Goal: Transaction & Acquisition: Purchase product/service

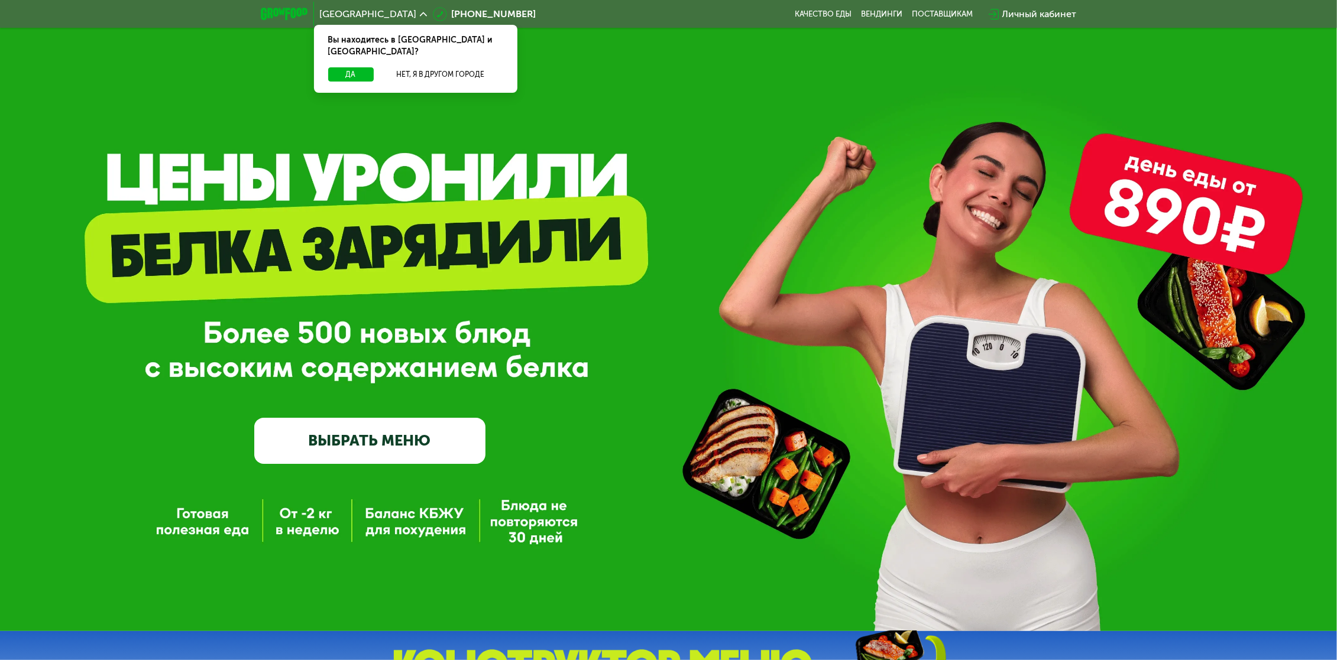
click at [328, 458] on link "ВЫБРАТЬ МЕНЮ" at bounding box center [369, 441] width 231 height 47
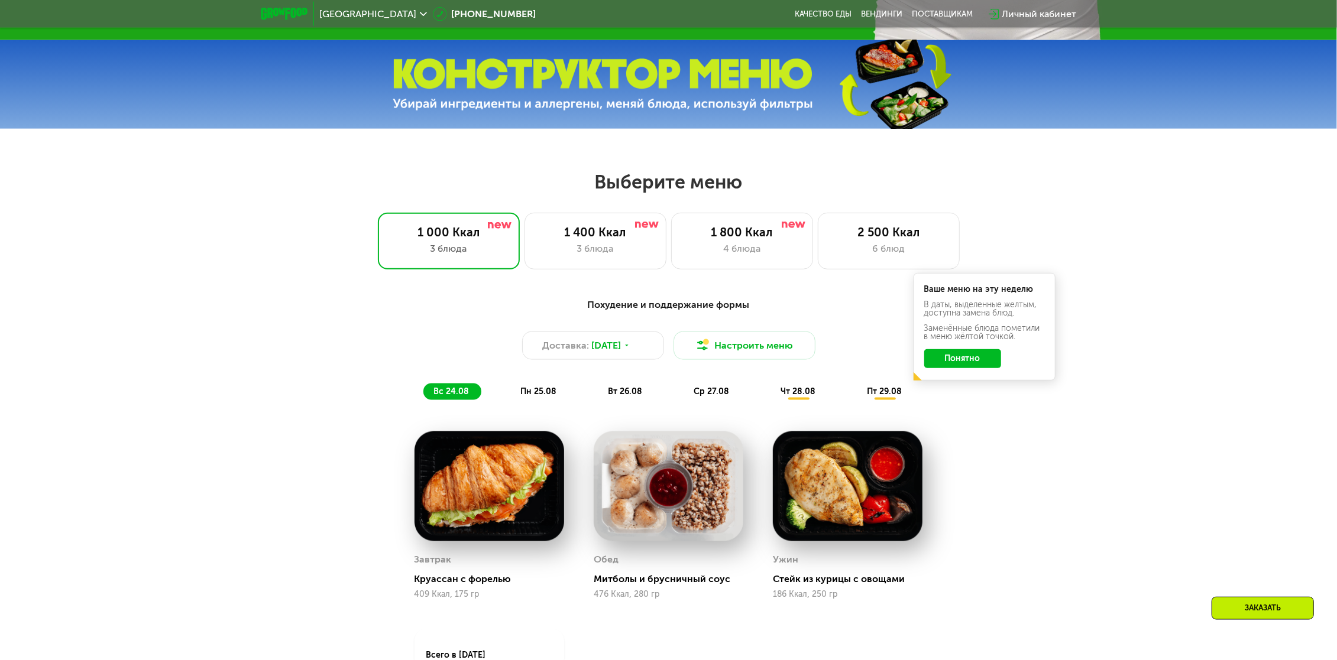
scroll to position [608, 0]
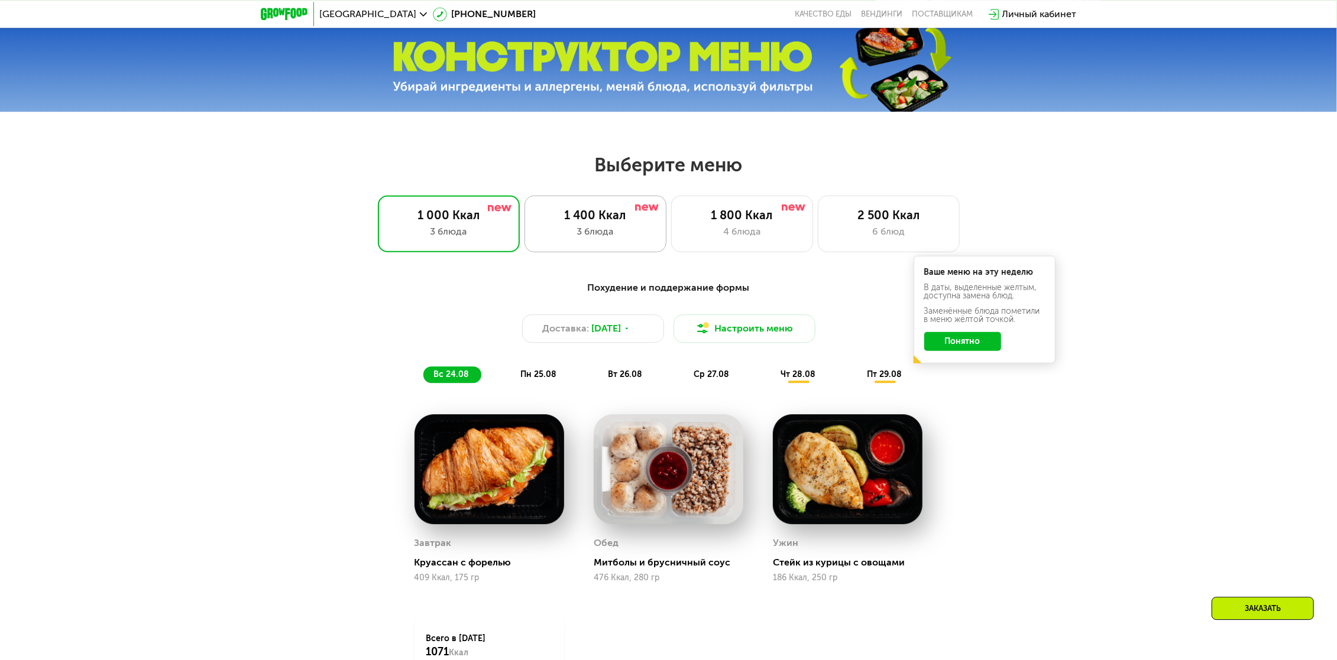
click at [594, 221] on div "1 400 Ккал" at bounding box center [595, 215] width 117 height 14
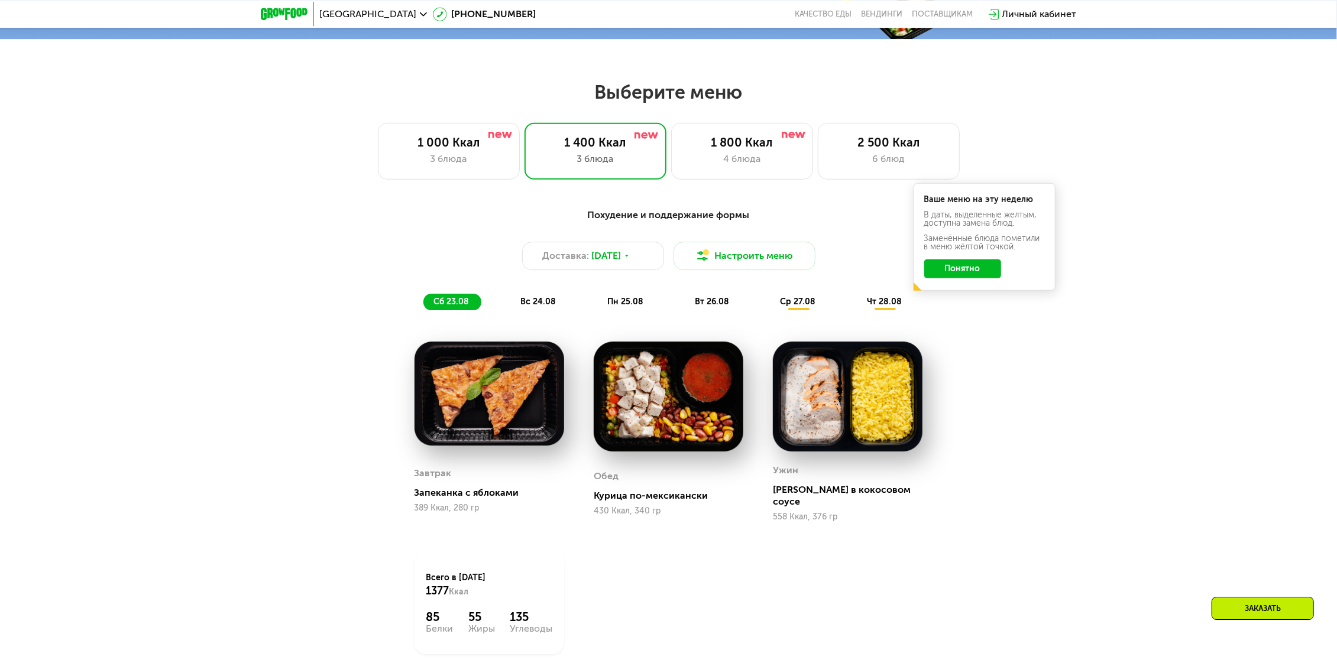
scroll to position [671, 0]
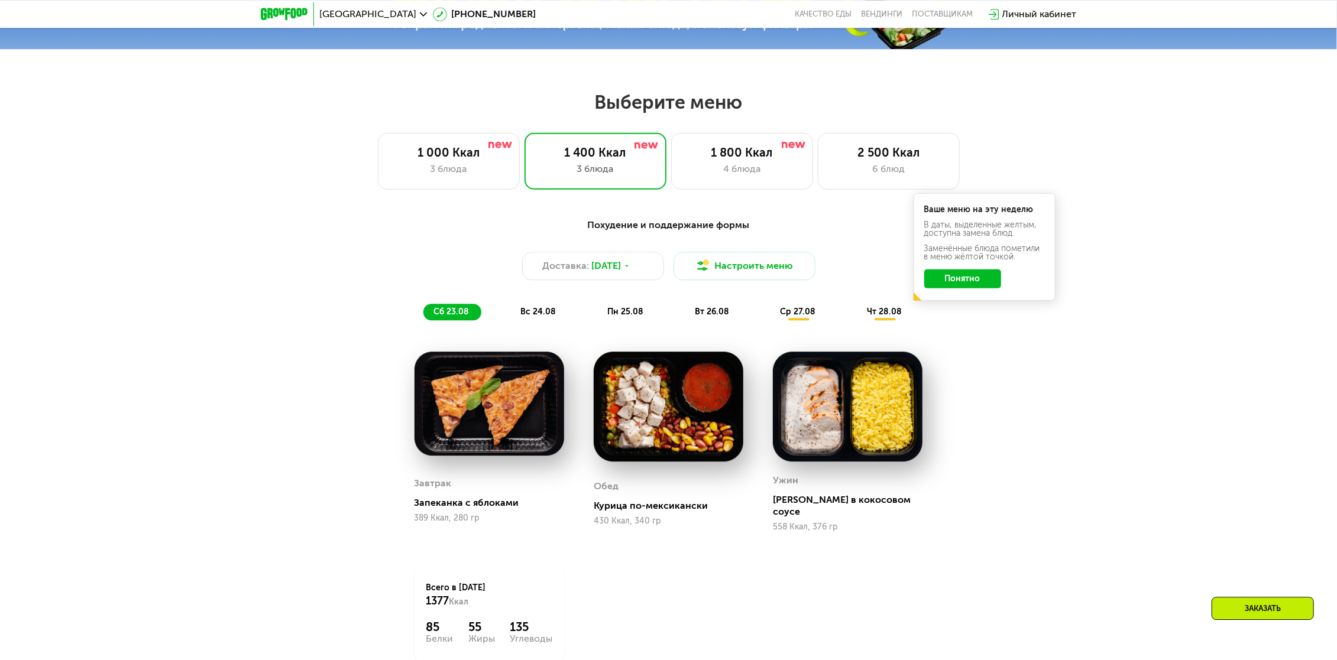
click at [962, 277] on button "Понятно" at bounding box center [962, 279] width 77 height 19
click at [779, 257] on button "Настроить меню" at bounding box center [744, 266] width 142 height 28
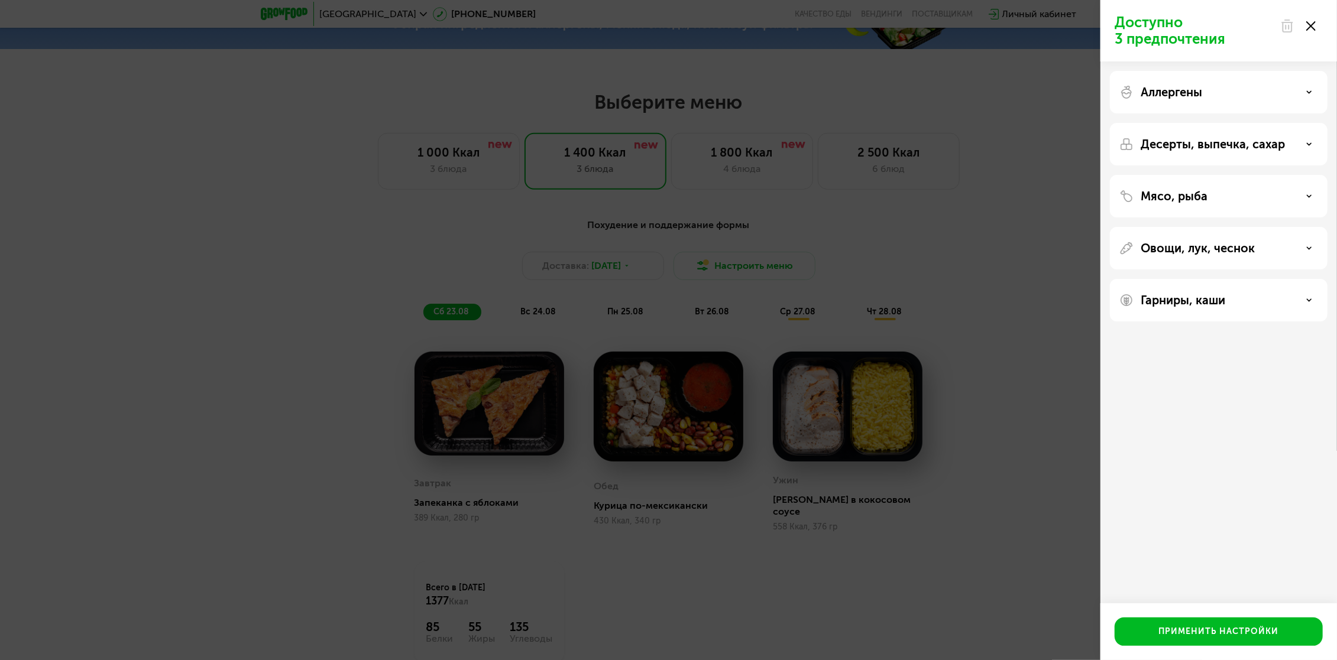
click at [1196, 86] on p "Аллергены" at bounding box center [1171, 92] width 61 height 14
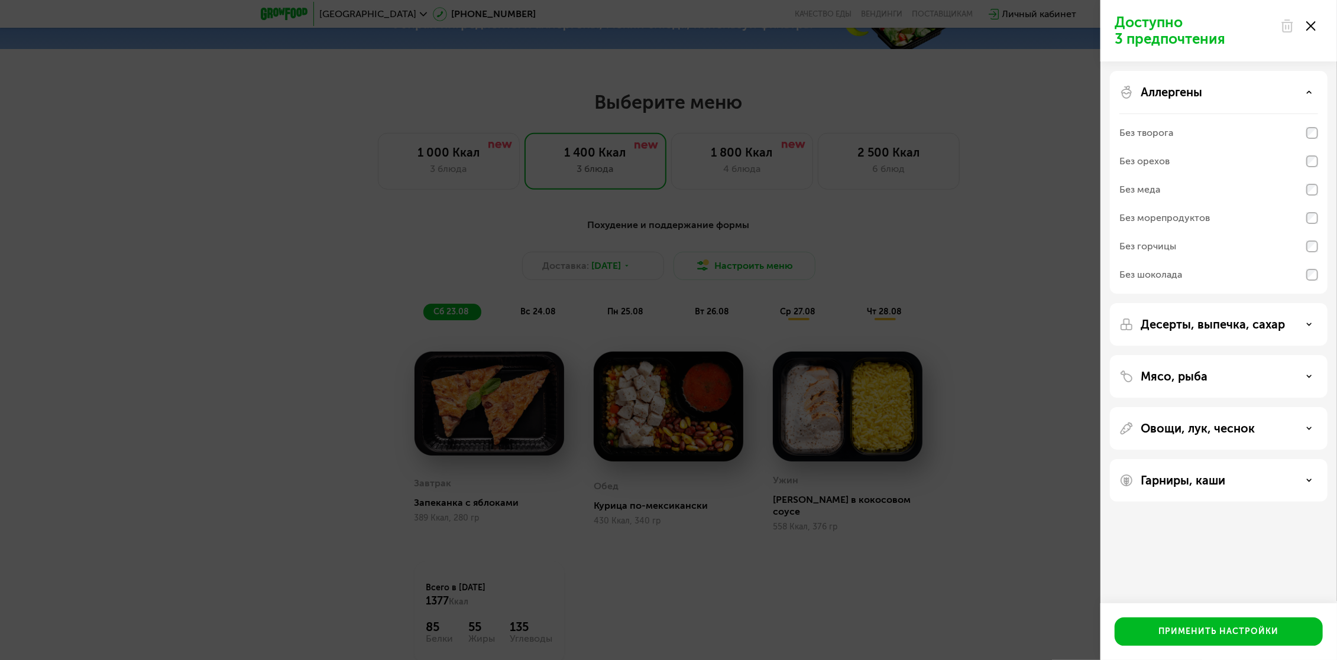
click at [1229, 331] on p "Десерты, выпечка, сахар" at bounding box center [1213, 324] width 144 height 14
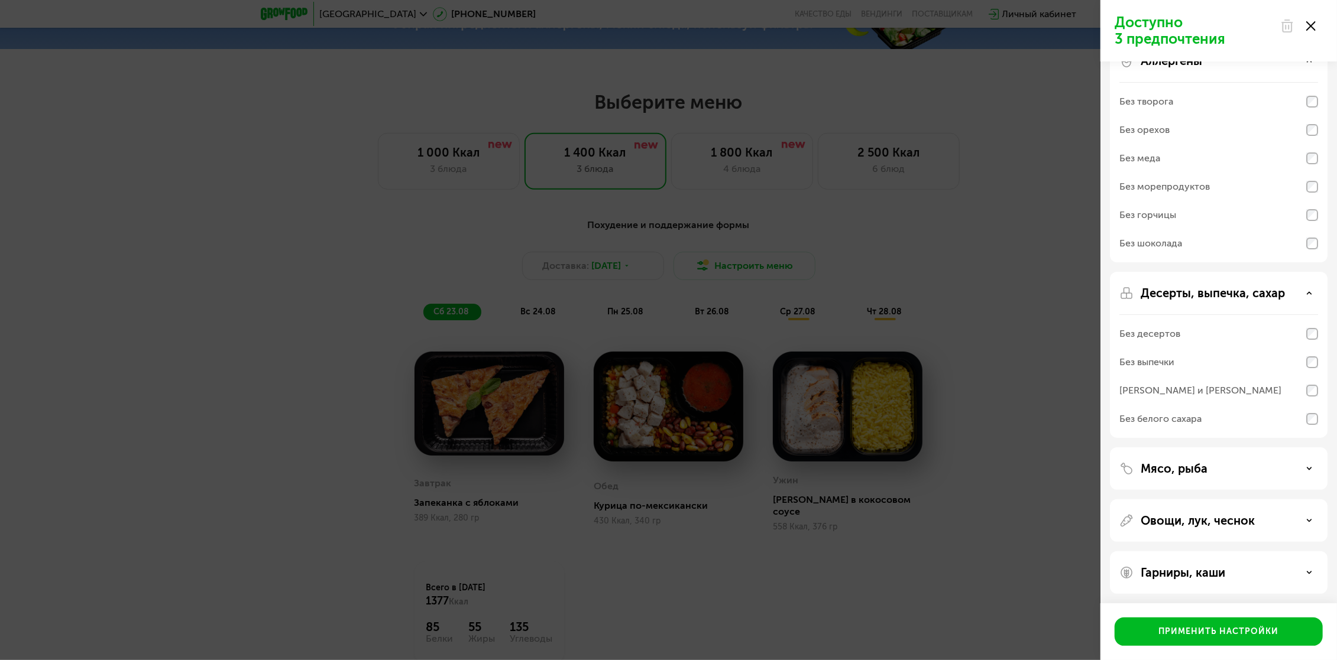
scroll to position [34, 0]
click at [1223, 286] on p "Десерты, выпечка, сахар" at bounding box center [1213, 291] width 144 height 14
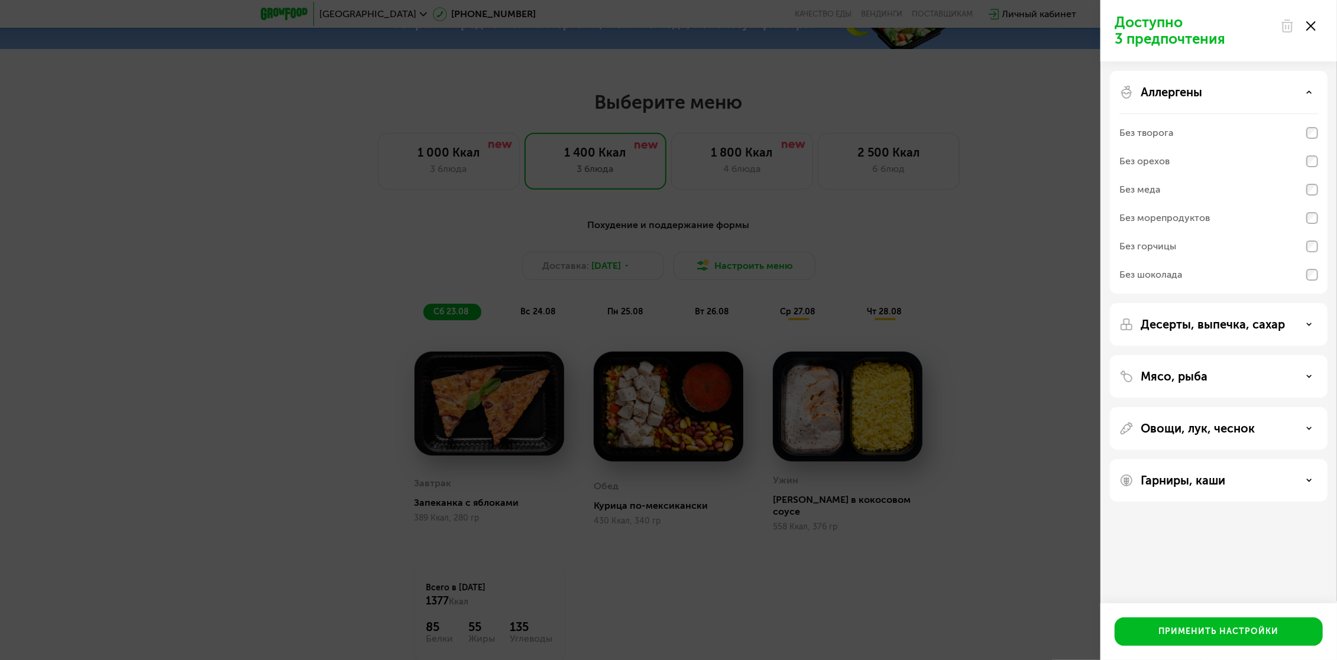
click at [1171, 93] on p "Аллергены" at bounding box center [1171, 92] width 61 height 14
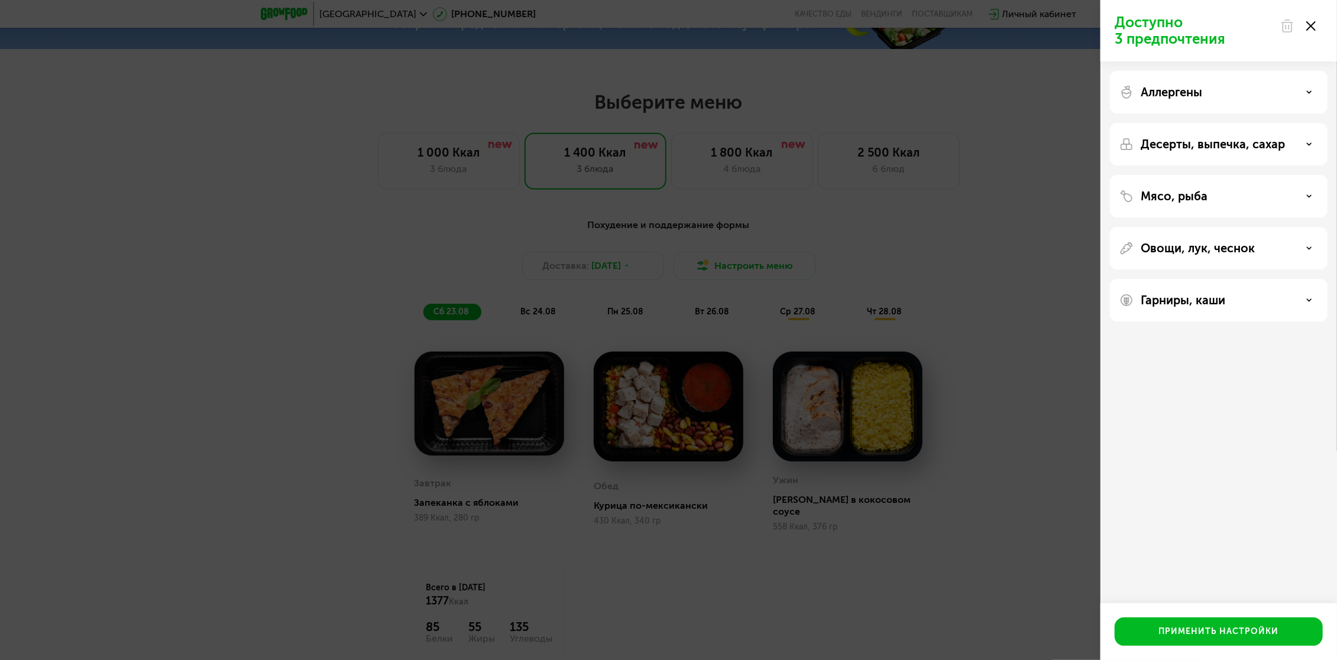
click at [1038, 376] on div "Доступно 3 предпочтения Аллергены Десерты, выпечка, сахар Мясо, рыба Овощи, лук…" at bounding box center [668, 330] width 1337 height 660
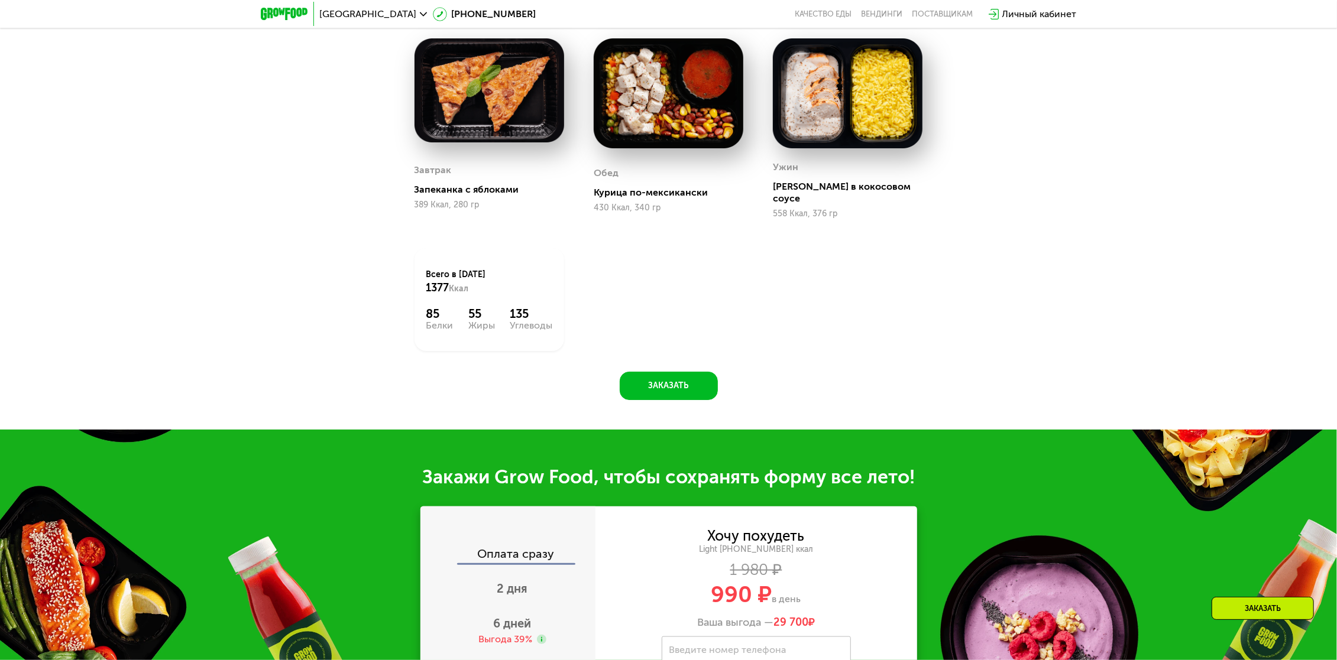
scroll to position [1298, 0]
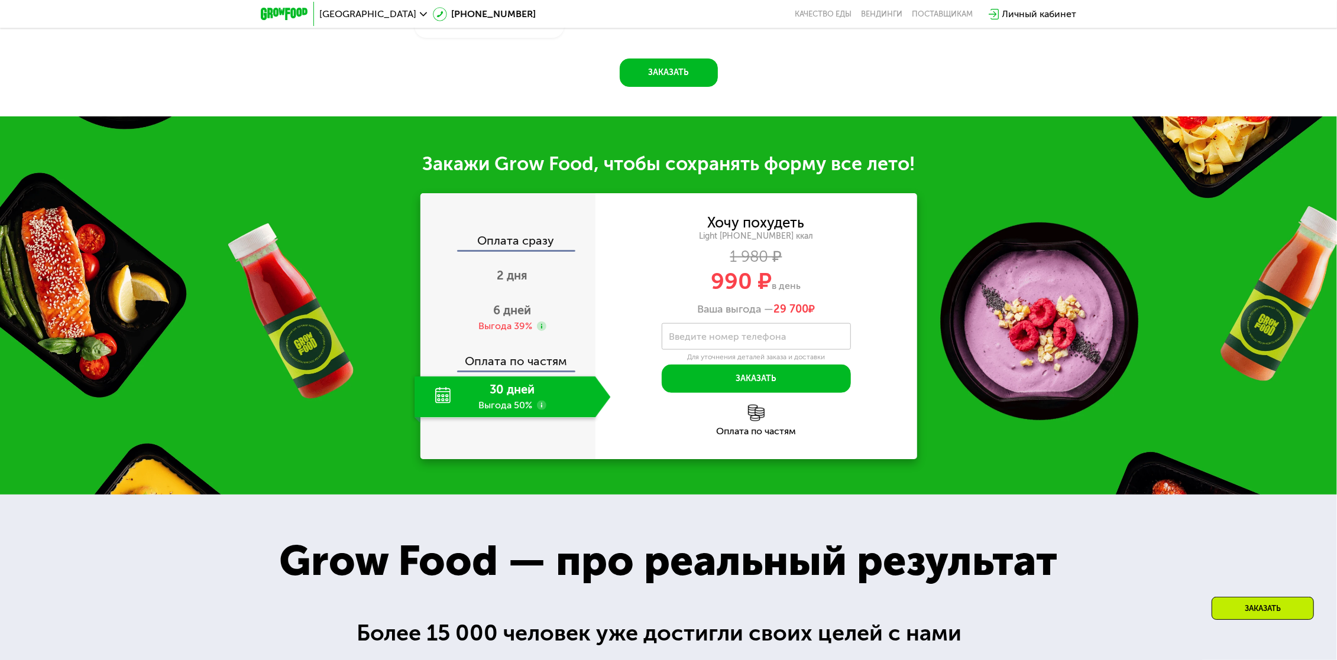
click at [781, 216] on div "Хочу похудеть" at bounding box center [756, 222] width 97 height 13
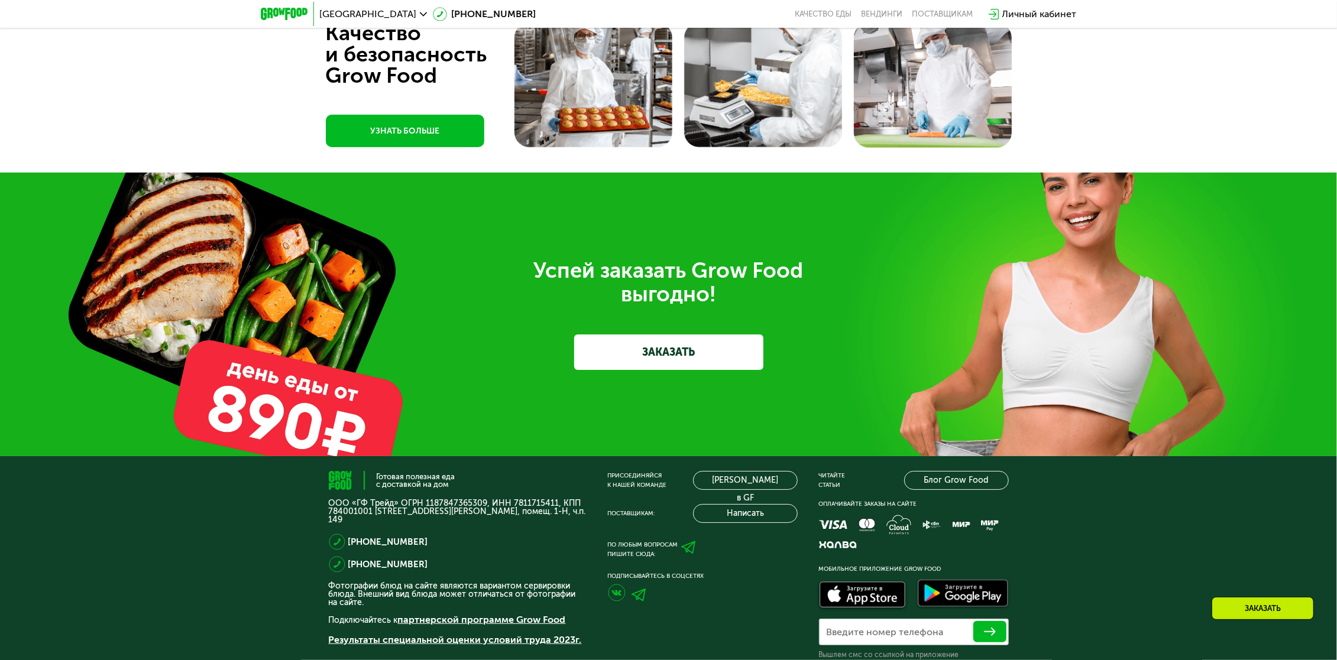
scroll to position [3803, 0]
